Goal: Navigation & Orientation: Find specific page/section

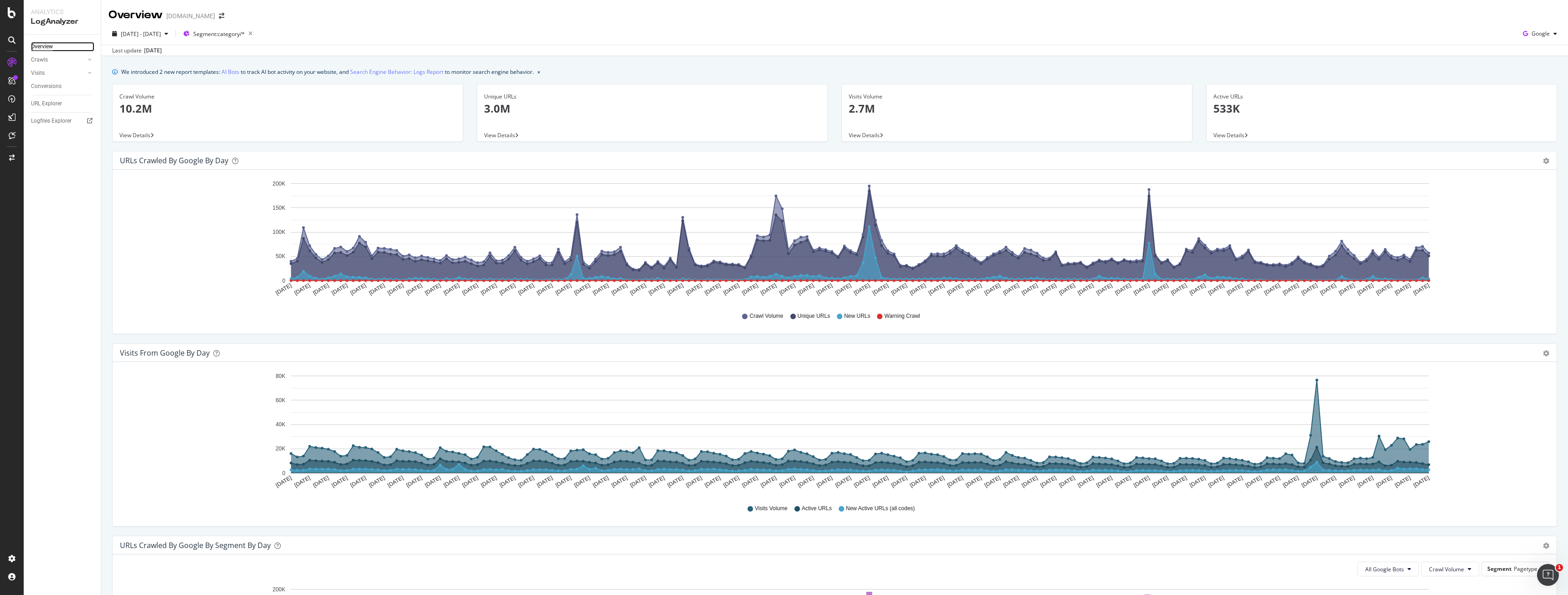
click at [43, 45] on div "Overview" at bounding box center [42, 47] width 22 height 10
click at [21, 79] on link at bounding box center [12, 81] width 22 height 15
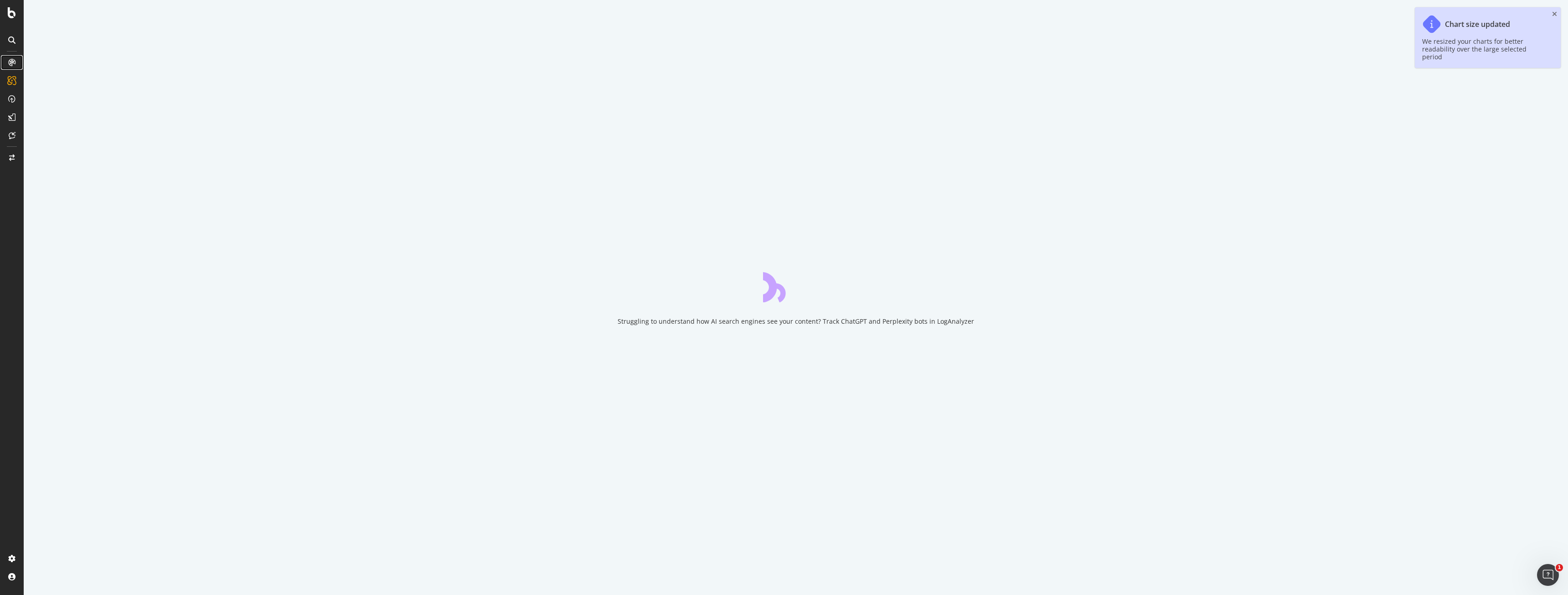
click at [16, 60] on div at bounding box center [12, 62] width 15 height 15
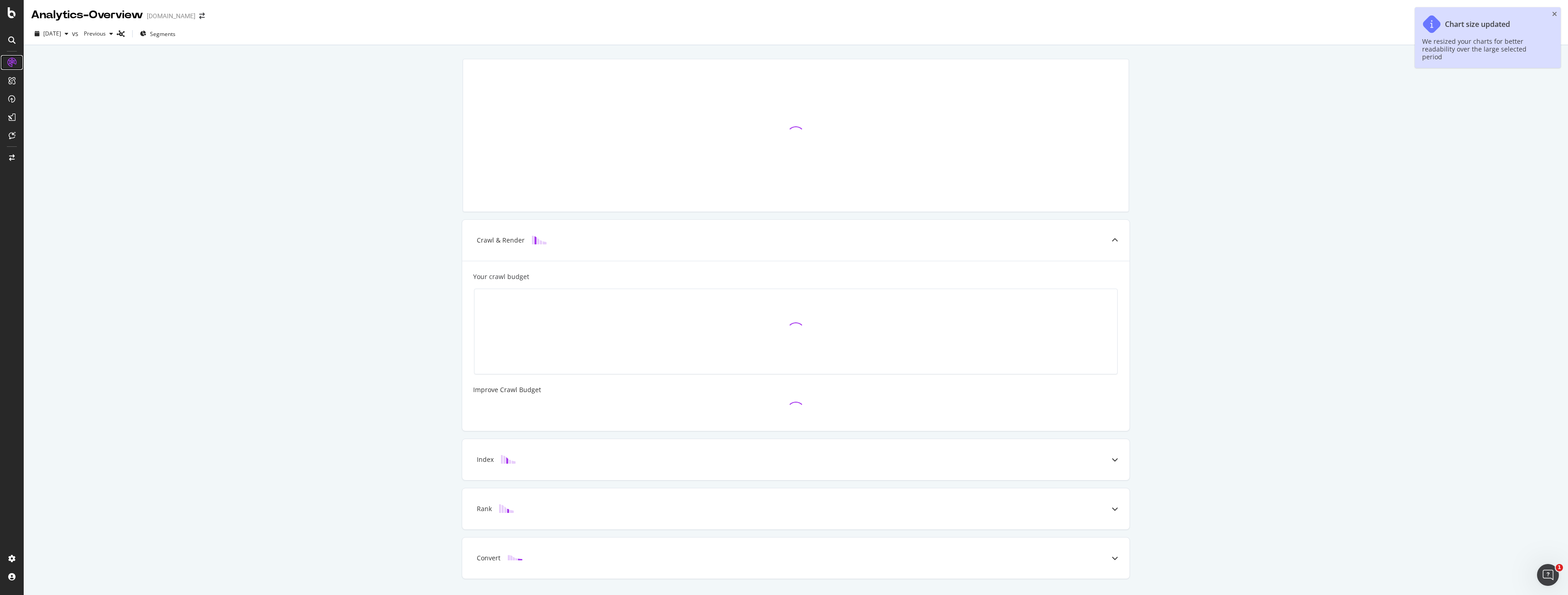
click at [1553, 14] on icon "close toast" at bounding box center [1554, 14] width 5 height 7
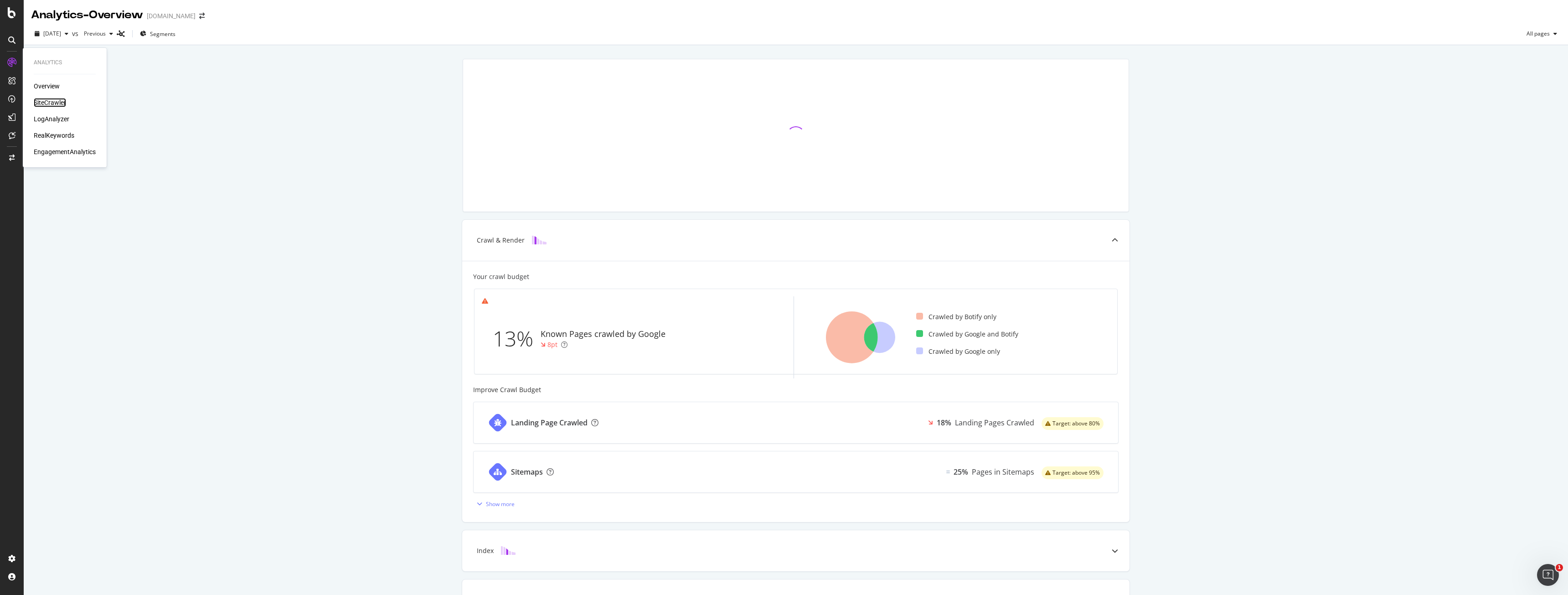
click at [55, 99] on div "SiteCrawler" at bounding box center [49, 102] width 32 height 9
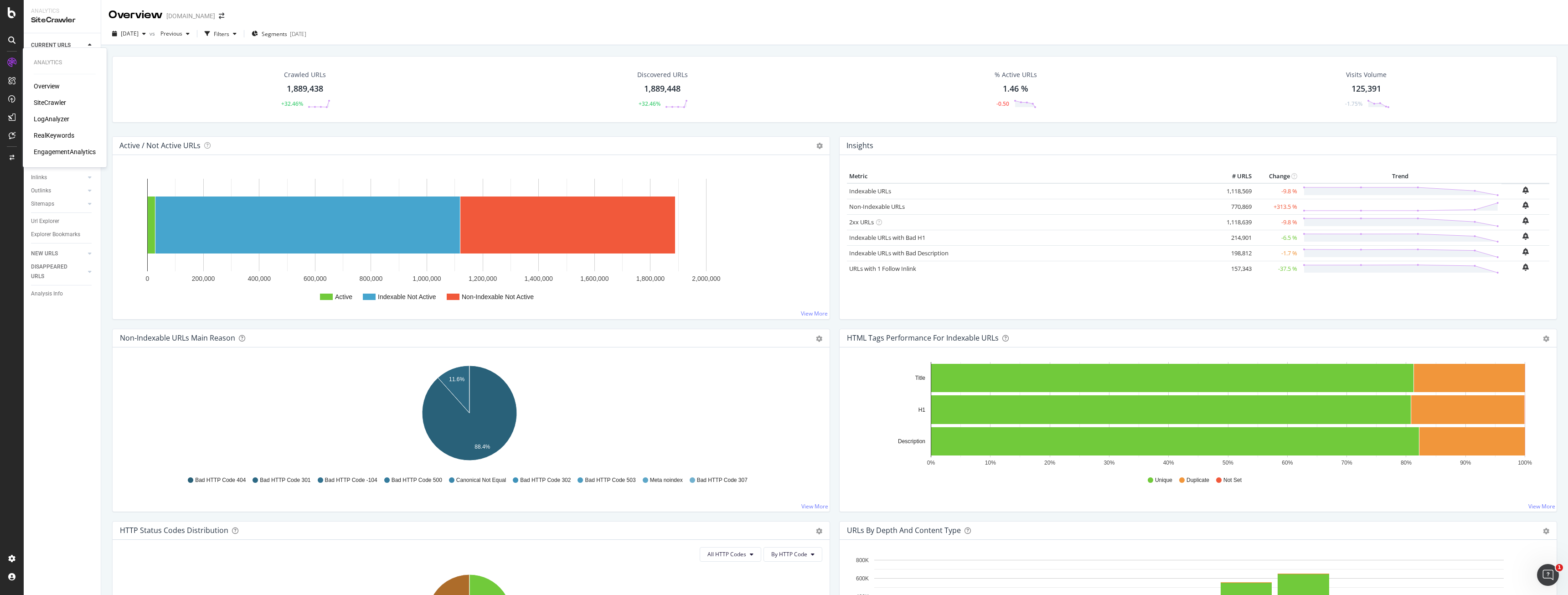
click at [44, 82] on div "Analytics Overview SiteCrawler LogAnalyzer RealKeywords EngagementAnalytics" at bounding box center [64, 107] width 77 height 116
click at [46, 85] on div "Overview" at bounding box center [47, 85] width 26 height 9
